Goal: Task Accomplishment & Management: Manage account settings

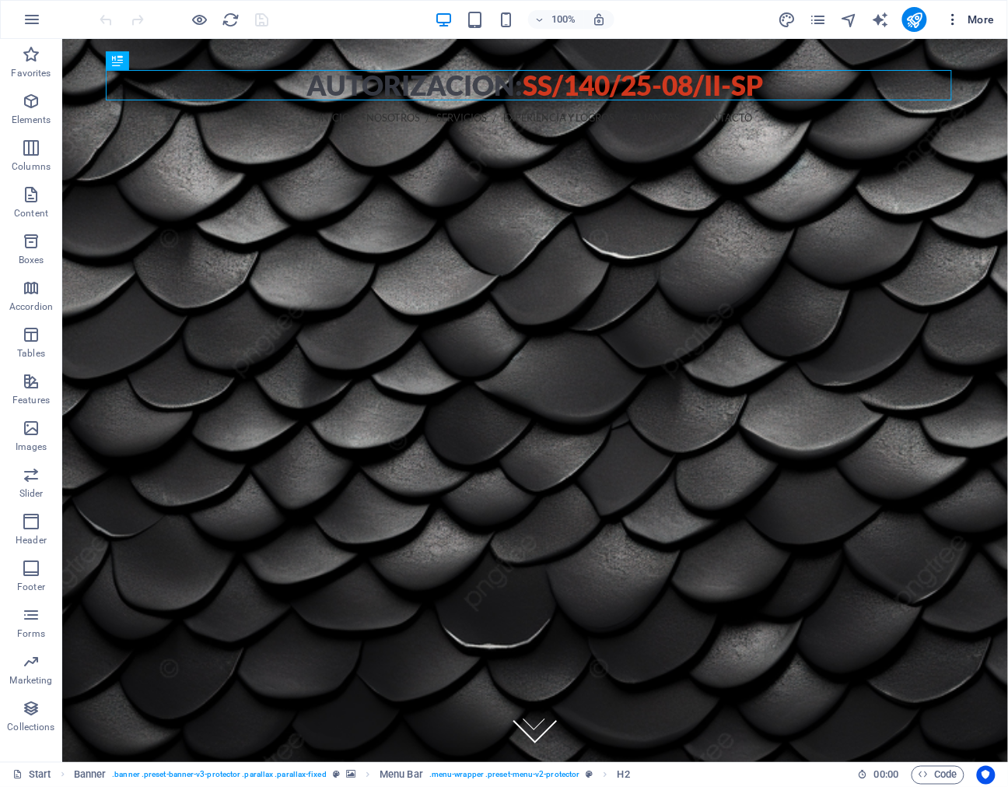
click at [983, 14] on span "More" at bounding box center [970, 20] width 49 height 16
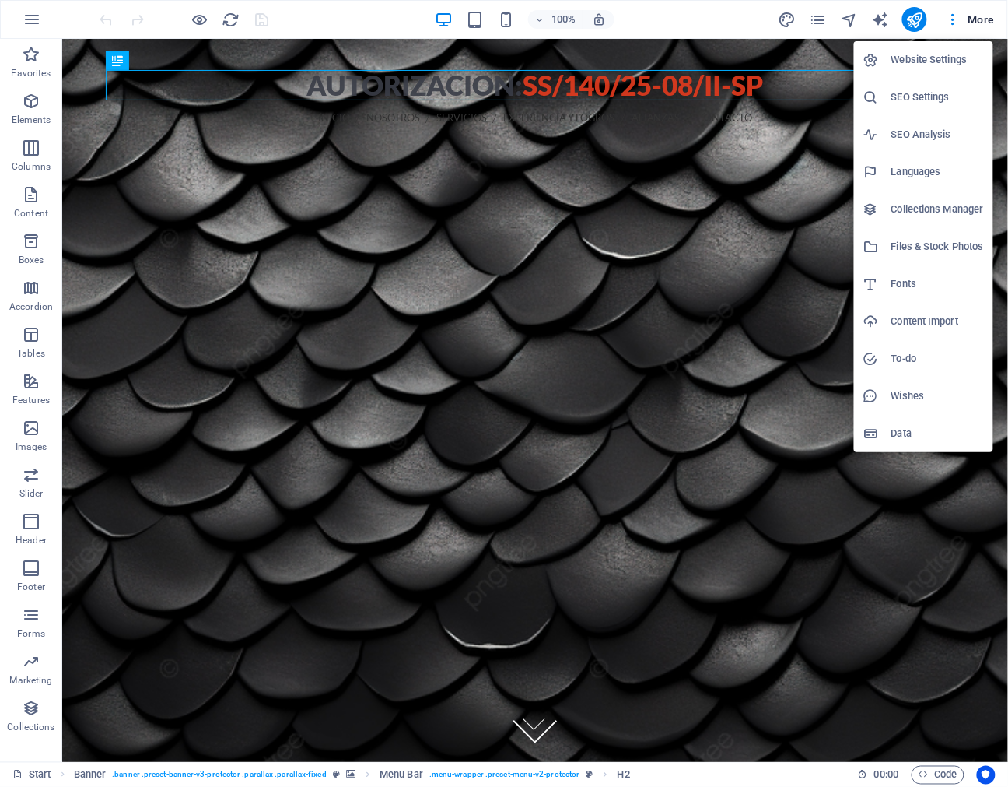
click at [941, 58] on h6 "Website Settings" at bounding box center [938, 60] width 93 height 19
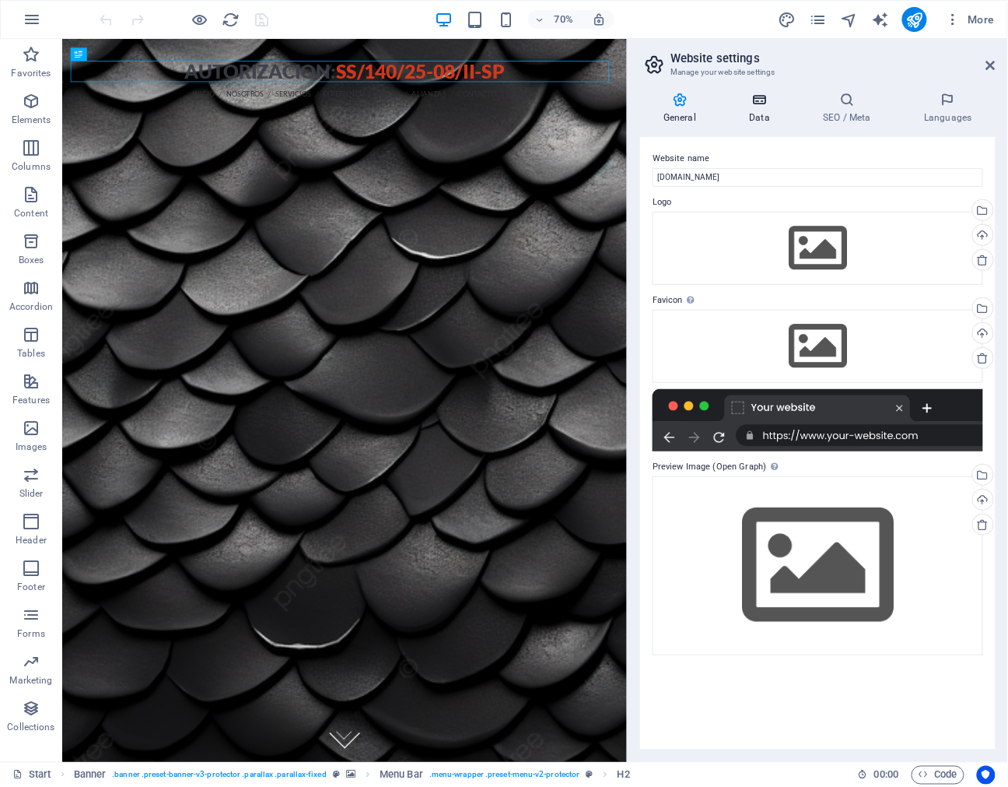
click at [753, 98] on icon at bounding box center [760, 100] width 68 height 16
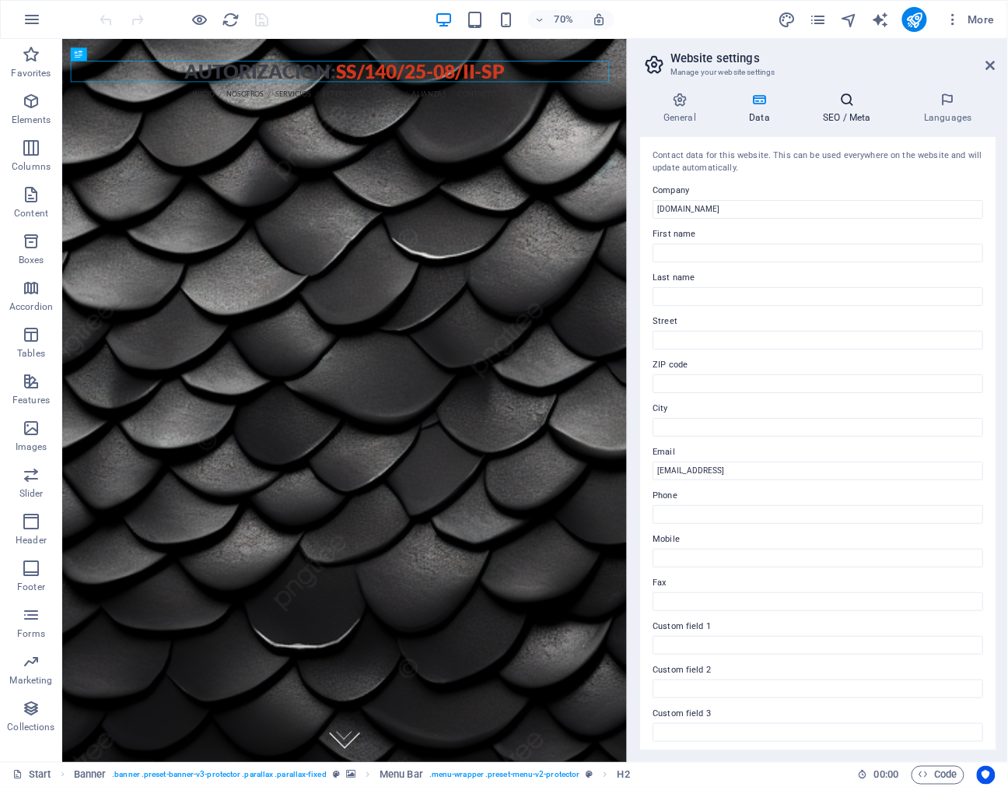
click at [835, 109] on h4 "SEO / Meta" at bounding box center [850, 108] width 101 height 33
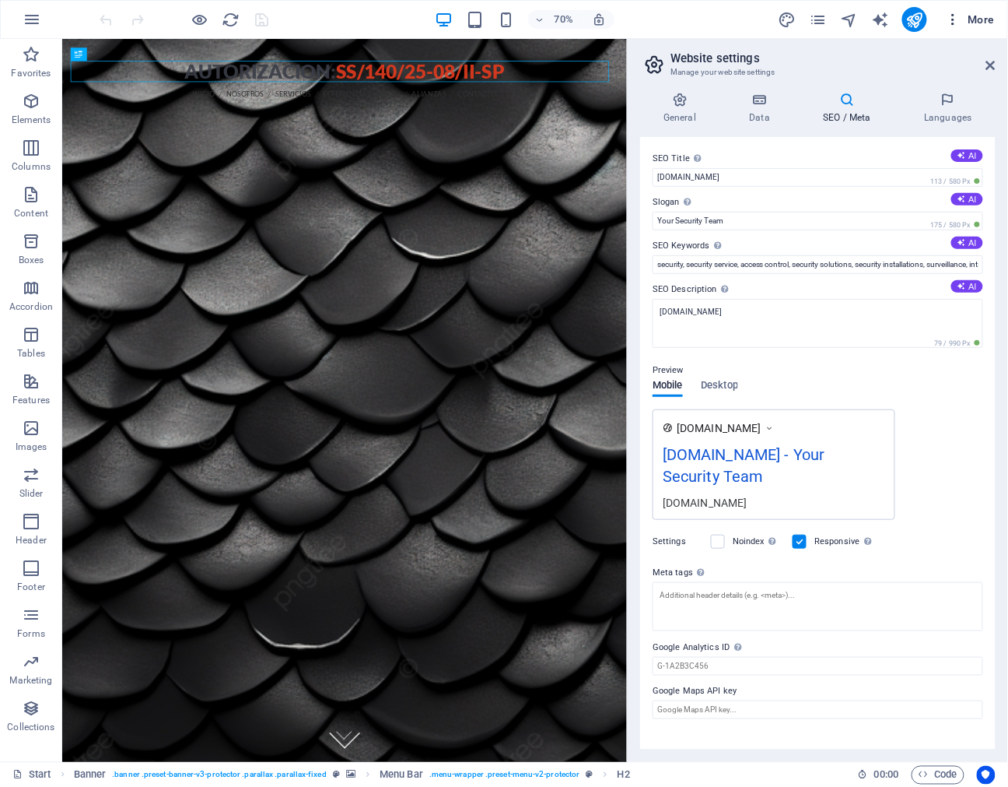
click at [959, 18] on icon "button" at bounding box center [954, 20] width 16 height 16
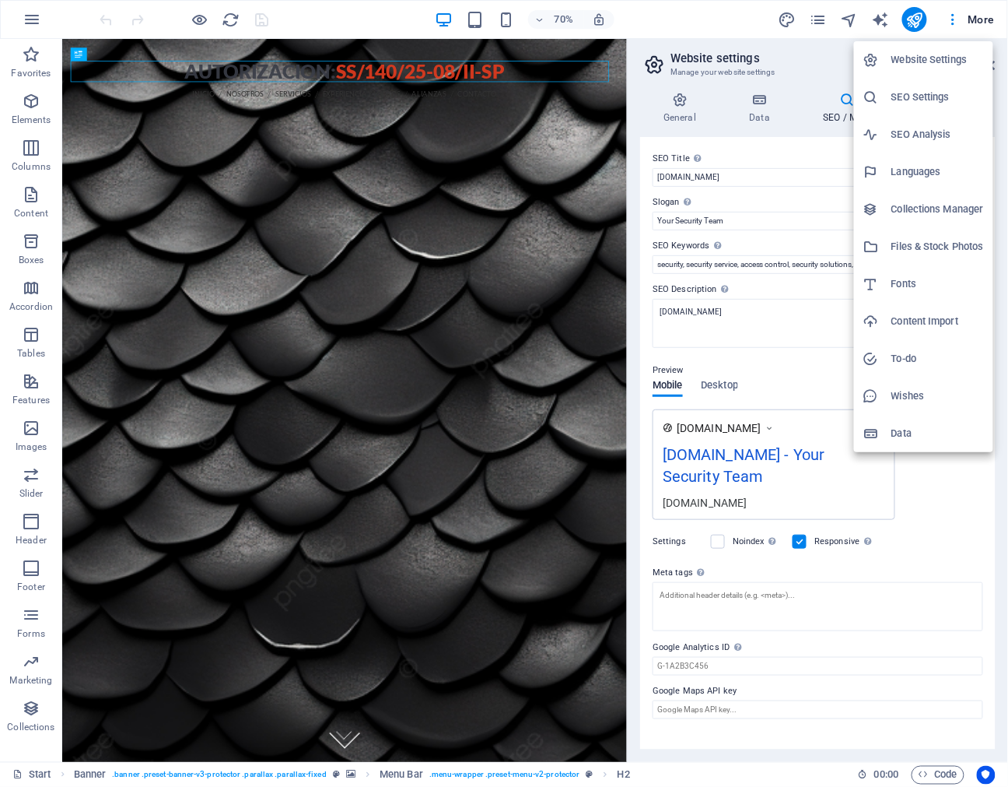
click at [962, 25] on div at bounding box center [504, 393] width 1008 height 787
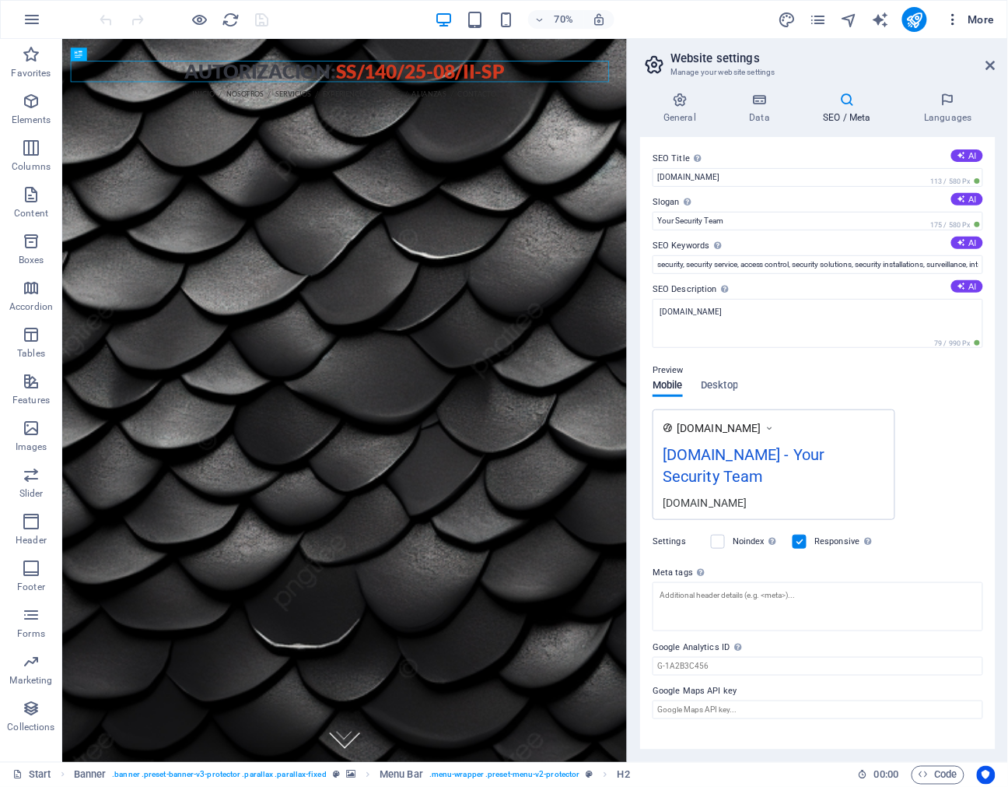
click at [954, 17] on icon "button" at bounding box center [954, 20] width 16 height 16
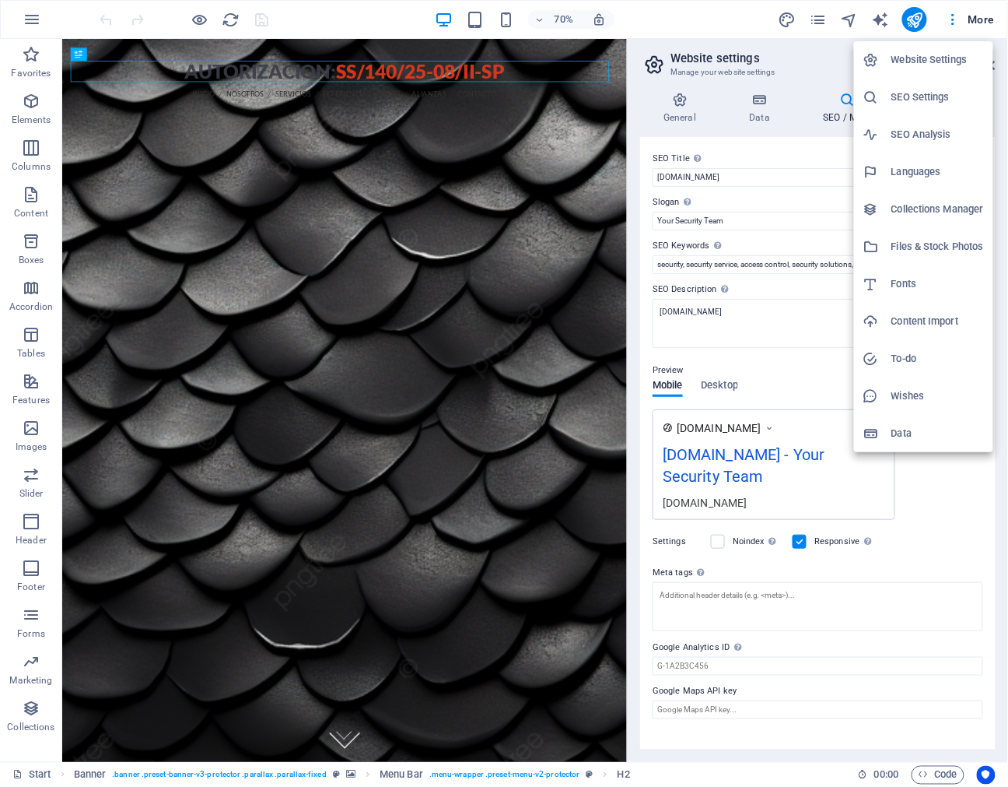
click at [987, 13] on div at bounding box center [504, 393] width 1008 height 787
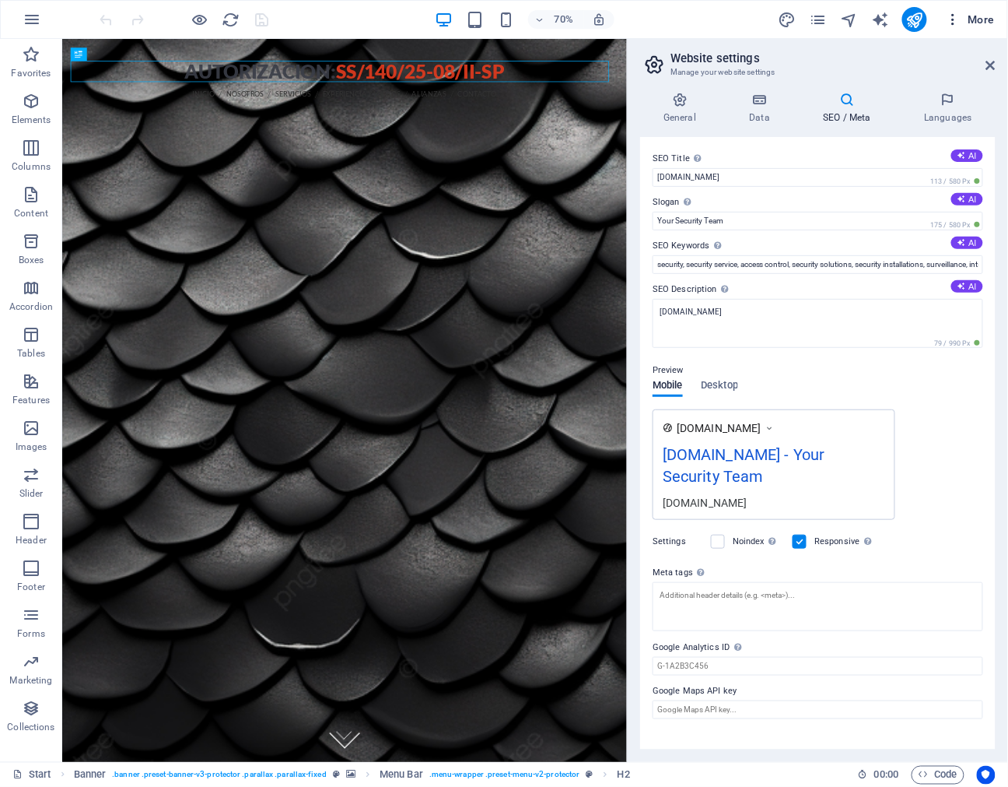
click at [980, 18] on span "More" at bounding box center [970, 20] width 49 height 16
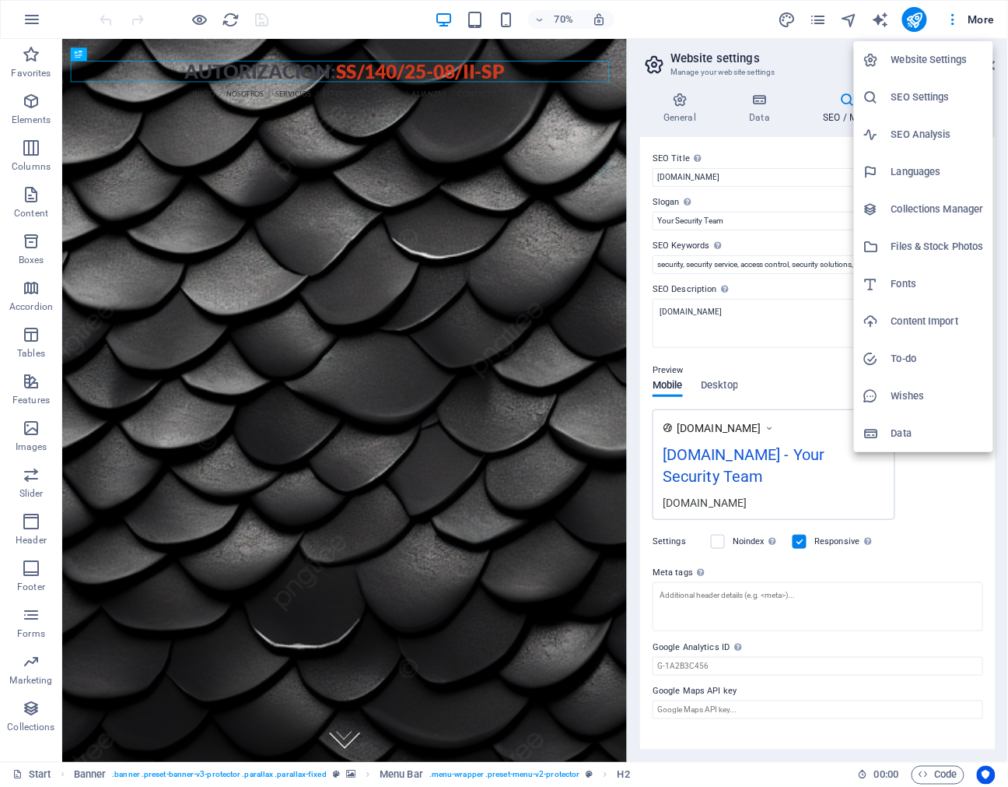
click at [944, 68] on h6 "Website Settings" at bounding box center [938, 60] width 93 height 19
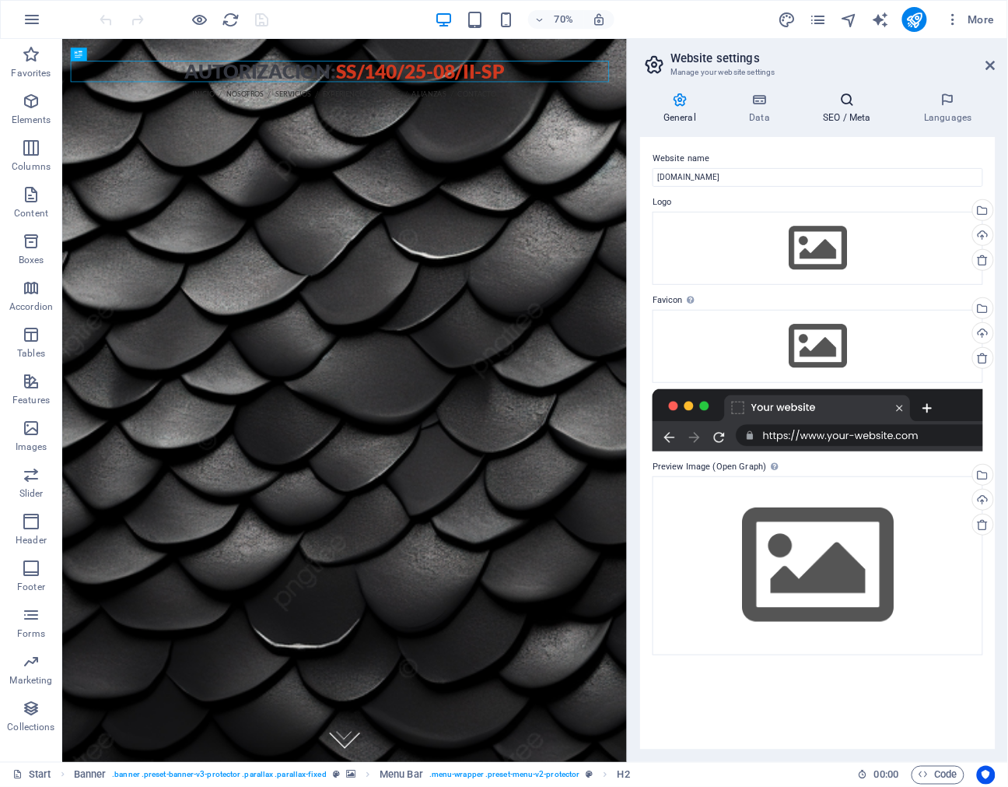
click at [834, 122] on h4 "SEO / Meta" at bounding box center [850, 108] width 101 height 33
